Goal: Task Accomplishment & Management: Use online tool/utility

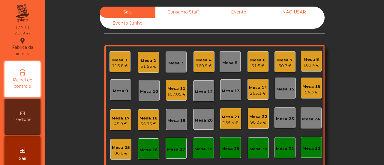
click at [184, 10] on div "Consumo Staff" at bounding box center [182, 12] width 55 height 11
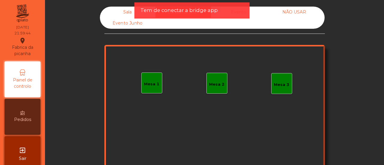
click at [153, 82] on div "Mesa 1" at bounding box center [151, 84] width 15 height 6
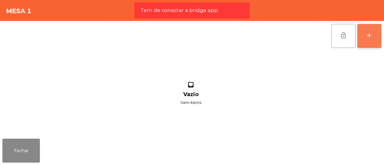
click at [372, 36] on div "add" at bounding box center [368, 35] width 7 height 7
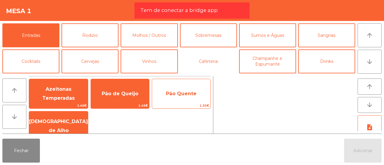
drag, startPoint x: 198, startPoint y: 51, endPoint x: 197, endPoint y: 84, distance: 33.0
click at [197, 84] on app-item-chooser-modal "Mesa 1 Entradas Rodizio Molhos / Outros Sobremesas Sumos e Águas Sangrias Cockt…" at bounding box center [192, 82] width 384 height 165
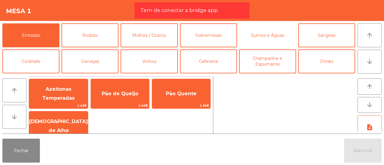
drag, startPoint x: 239, startPoint y: 45, endPoint x: 238, endPoint y: 91, distance: 45.3
click at [238, 91] on app-item-chooser-modal "Mesa 1 Entradas Rodizio Molhos / Outros Sobremesas Sumos e Águas Sangrias Cockt…" at bounding box center [192, 82] width 384 height 165
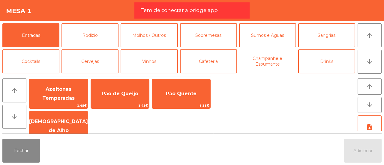
drag, startPoint x: 251, startPoint y: 62, endPoint x: 253, endPoint y: 85, distance: 23.5
click at [253, 85] on app-item-chooser-modal "Mesa 1 Entradas Rodizio Molhos / Outros Sobremesas Sumos e Águas Sangrias Cockt…" at bounding box center [192, 82] width 384 height 165
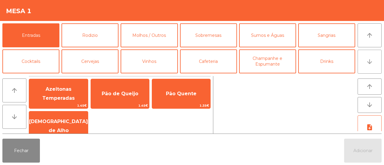
click at [368, 66] on button "arrow_downward" at bounding box center [369, 62] width 24 height 24
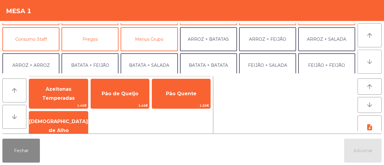
click at [368, 66] on button "arrow_downward" at bounding box center [369, 62] width 24 height 24
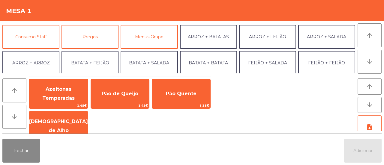
scroll to position [78, 0]
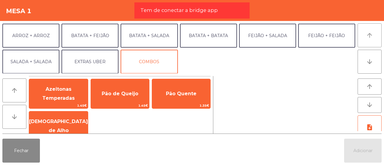
click at [372, 45] on button "arrow_upward" at bounding box center [369, 35] width 24 height 24
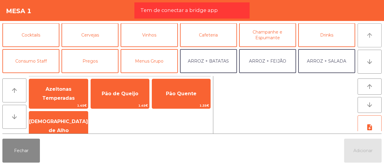
scroll to position [26, 0]
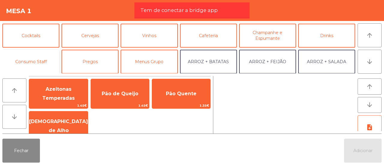
click at [38, 61] on button "Consumo Staff" at bounding box center [30, 62] width 57 height 24
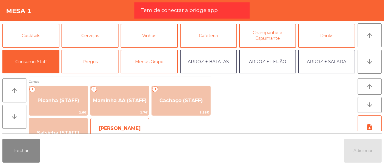
click at [131, 126] on span "[PERSON_NAME] (STAFF)" at bounding box center [120, 133] width 42 height 15
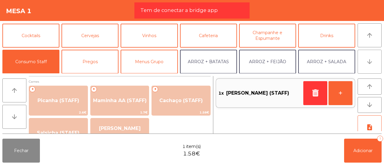
click at [375, 63] on button "arrow_downward" at bounding box center [369, 62] width 24 height 24
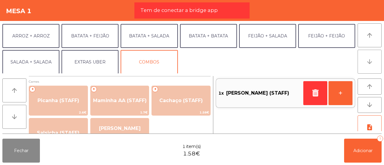
scroll to position [78, 0]
click at [375, 63] on button "arrow_downward" at bounding box center [369, 62] width 24 height 24
click at [372, 103] on icon "arrow_downward" at bounding box center [369, 104] width 7 height 7
click at [5, 119] on button "arrow_downward" at bounding box center [14, 117] width 24 height 24
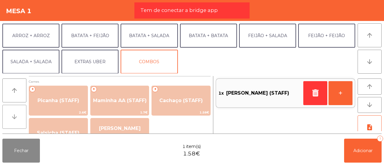
scroll to position [29, 0]
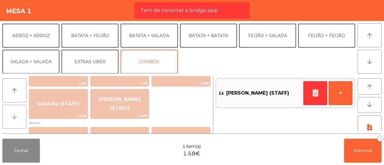
click at [8, 117] on button "arrow_downward" at bounding box center [14, 117] width 24 height 24
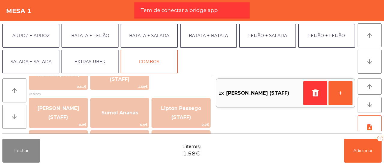
click at [8, 117] on button "arrow_downward" at bounding box center [14, 117] width 24 height 24
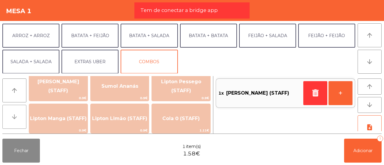
click at [8, 117] on button "arrow_downward" at bounding box center [14, 117] width 24 height 24
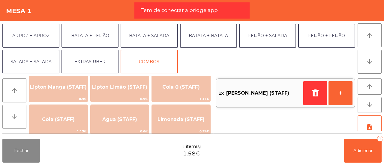
click at [8, 117] on button "arrow_downward" at bounding box center [14, 117] width 24 height 24
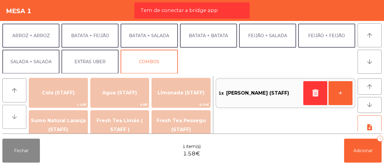
click at [8, 117] on button "arrow_downward" at bounding box center [14, 117] width 24 height 24
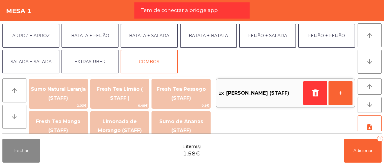
click at [8, 117] on button "arrow_downward" at bounding box center [14, 117] width 24 height 24
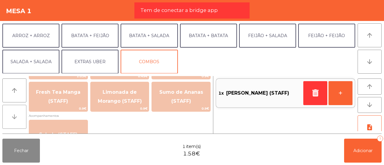
click at [8, 117] on button "arrow_downward" at bounding box center [14, 117] width 24 height 24
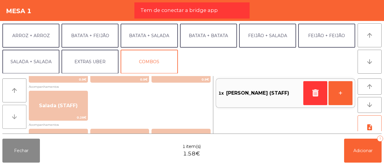
click at [8, 117] on button "arrow_downward" at bounding box center [14, 117] width 24 height 24
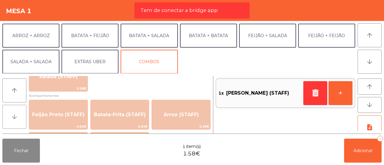
click at [8, 117] on button "arrow_downward" at bounding box center [14, 117] width 24 height 24
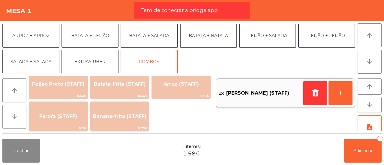
click at [8, 117] on button "arrow_downward" at bounding box center [14, 117] width 24 height 24
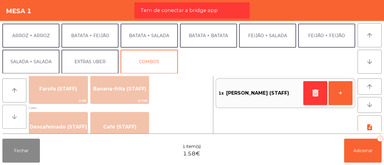
click at [8, 117] on button "arrow_downward" at bounding box center [14, 117] width 24 height 24
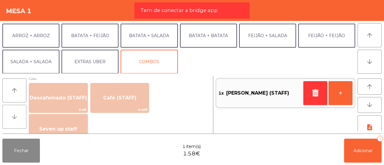
click at [8, 117] on button "arrow_downward" at bounding box center [14, 117] width 24 height 24
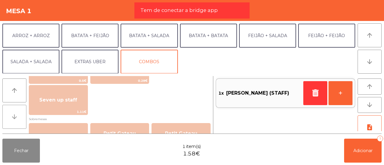
click at [8, 117] on button "arrow_downward" at bounding box center [14, 117] width 24 height 24
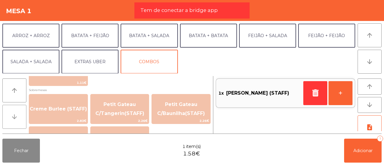
click at [8, 117] on button "arrow_downward" at bounding box center [14, 117] width 24 height 24
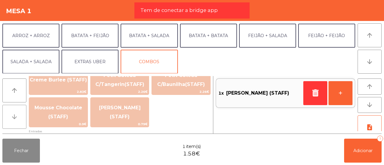
click at [8, 117] on button "arrow_downward" at bounding box center [14, 117] width 24 height 24
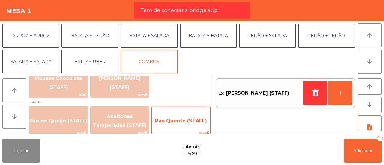
click at [166, 132] on span "0.54€" at bounding box center [181, 133] width 58 height 6
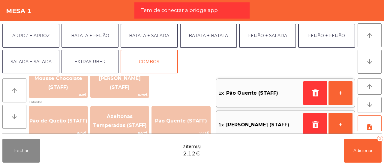
click at [22, 87] on button "arrow_upward" at bounding box center [14, 91] width 24 height 24
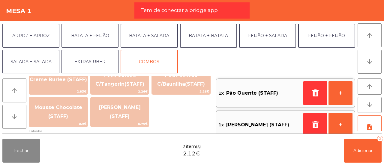
click at [22, 87] on button "arrow_upward" at bounding box center [14, 91] width 24 height 24
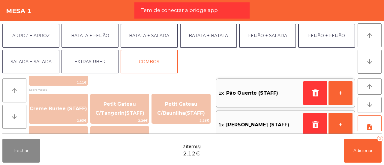
click at [22, 87] on button "arrow_upward" at bounding box center [14, 91] width 24 height 24
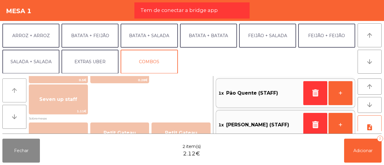
click at [22, 87] on button "arrow_upward" at bounding box center [14, 91] width 24 height 24
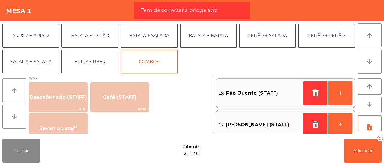
click at [22, 87] on button "arrow_upward" at bounding box center [14, 91] width 24 height 24
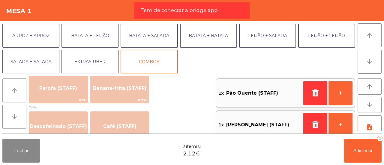
click at [22, 87] on button "arrow_upward" at bounding box center [14, 91] width 24 height 24
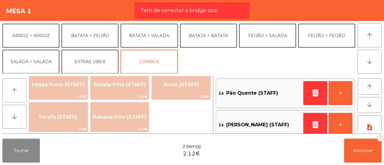
click at [22, 87] on button "arrow_upward" at bounding box center [14, 91] width 24 height 24
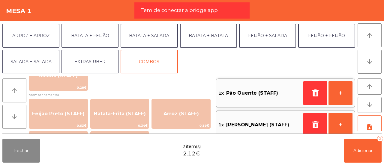
click at [22, 87] on button "arrow_upward" at bounding box center [14, 91] width 24 height 24
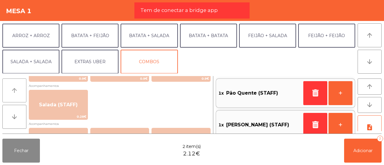
click at [22, 87] on button "arrow_upward" at bounding box center [14, 91] width 24 height 24
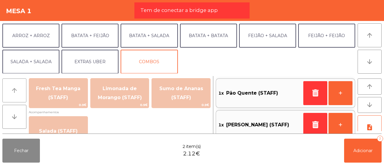
scroll to position [205, 0]
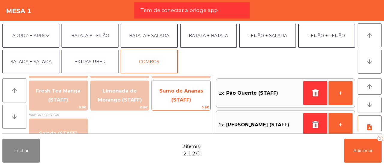
click at [163, 97] on span "Sumo de Ananas (STAFF)" at bounding box center [181, 95] width 58 height 25
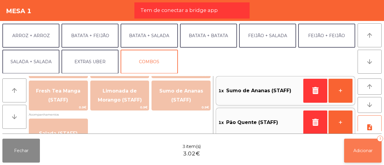
click at [354, 148] on span "Adicionar" at bounding box center [362, 150] width 19 height 5
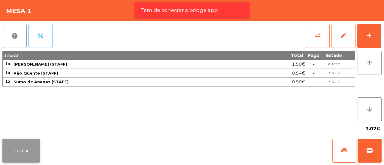
click at [10, 149] on button "Fechar" at bounding box center [20, 151] width 37 height 24
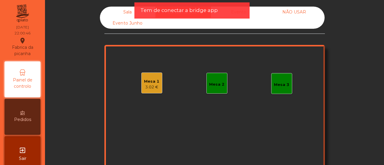
click at [127, 11] on div "Sala" at bounding box center [127, 12] width 55 height 11
